Goal: Information Seeking & Learning: Learn about a topic

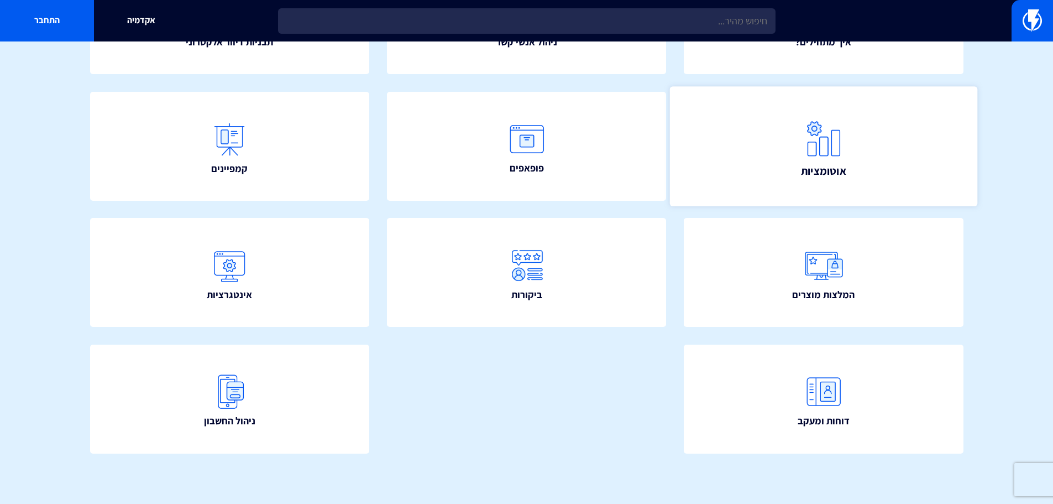
scroll to position [34, 0]
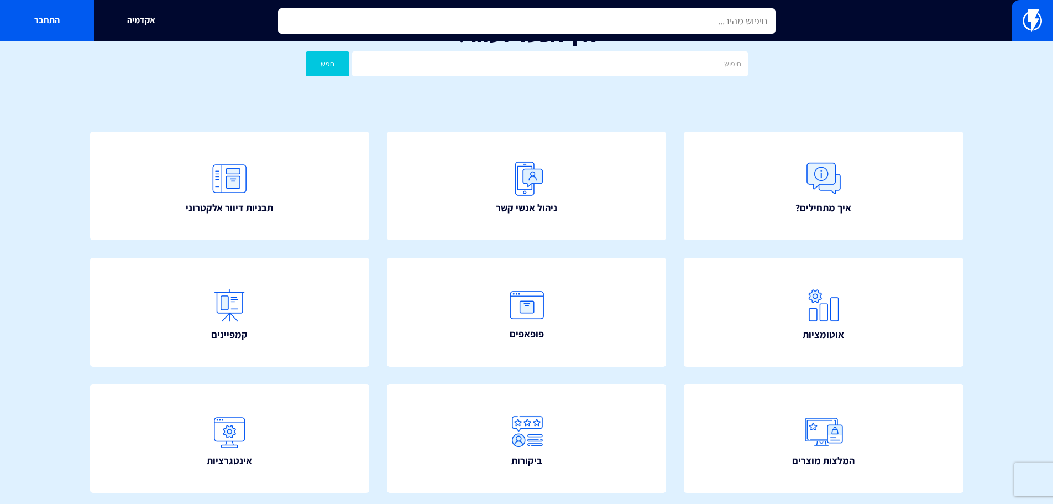
click at [675, 29] on input "text" at bounding box center [527, 20] width 498 height 25
type input "m"
click at [678, 23] on input "[PERSON_NAME]" at bounding box center [527, 20] width 498 height 25
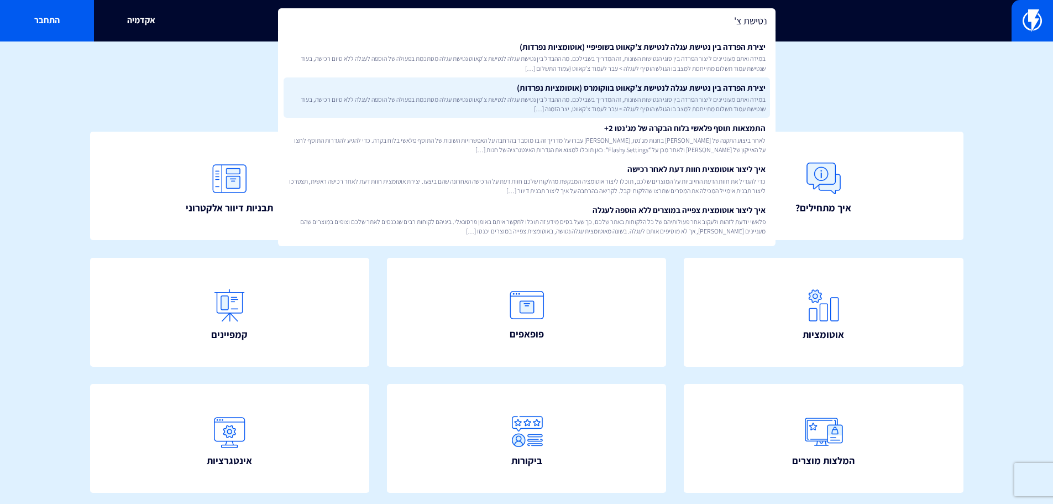
type input "נטישת צ'"
click at [720, 108] on span "במידה ואתם מעוניינים ליצור הפרדה בין סוגי הנטישות השונות, זה המדריך בשבילכם. מה…" at bounding box center [527, 104] width 478 height 19
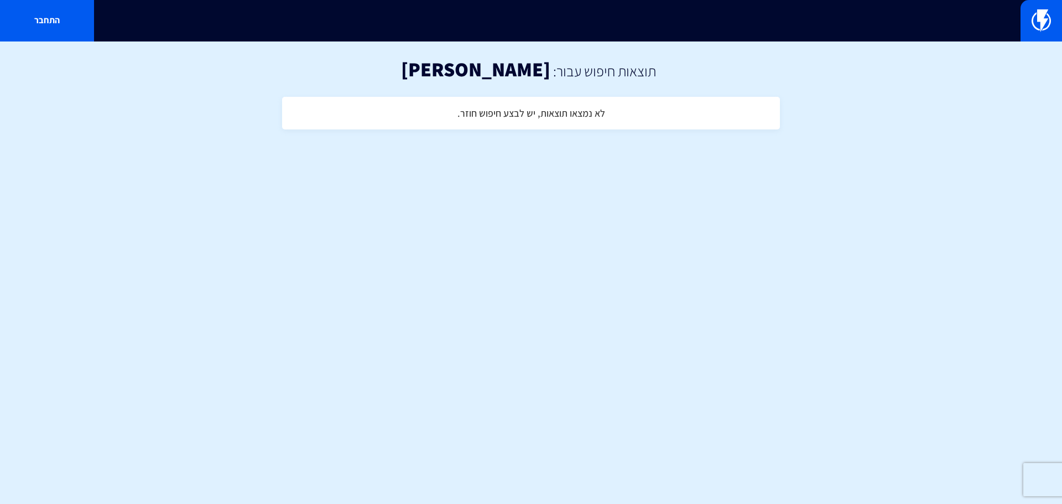
click at [656, 20] on div "התחבר" at bounding box center [531, 20] width 1062 height 41
